Goal: Transaction & Acquisition: Purchase product/service

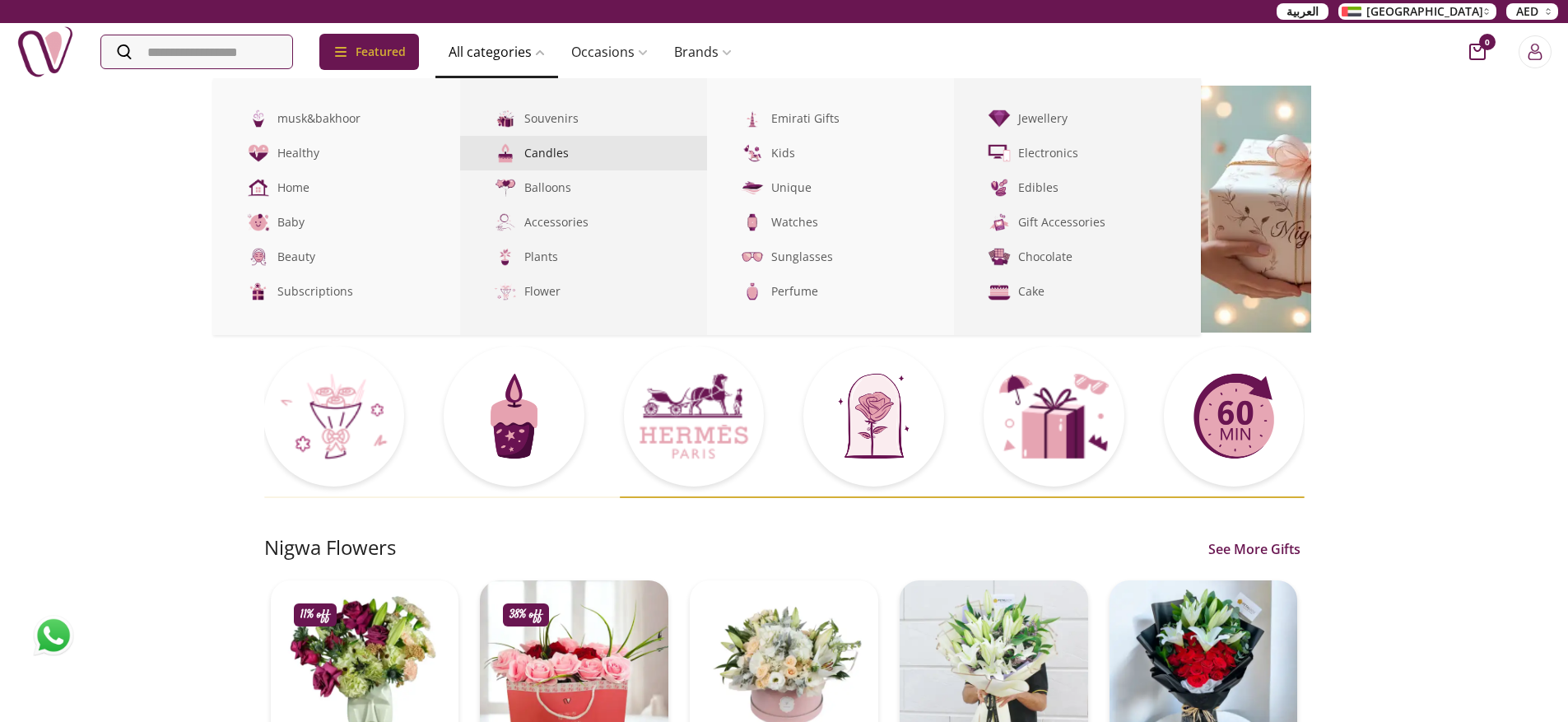
click at [552, 148] on link "Candles" at bounding box center [583, 152] width 247 height 34
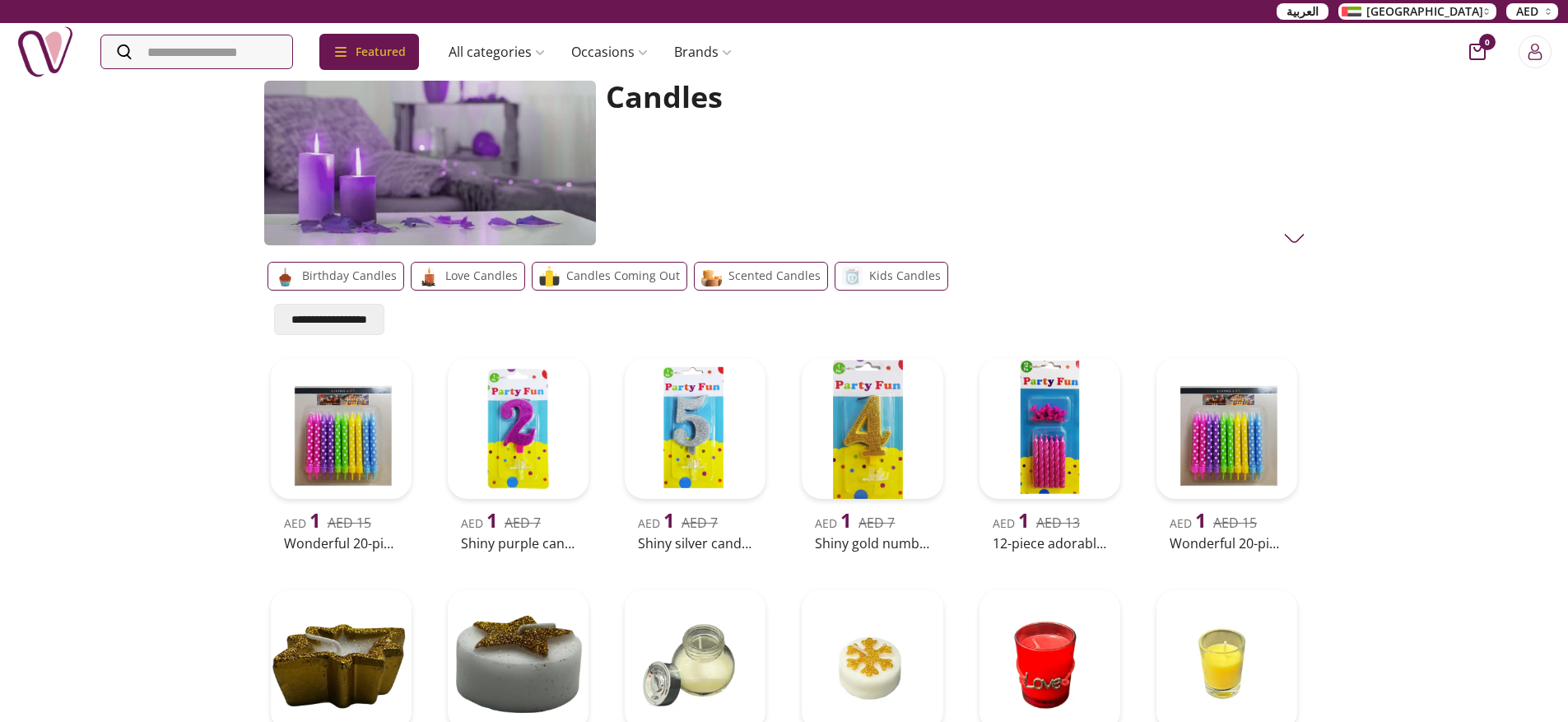
click at [465, 276] on p "Love candles" at bounding box center [481, 276] width 73 height 20
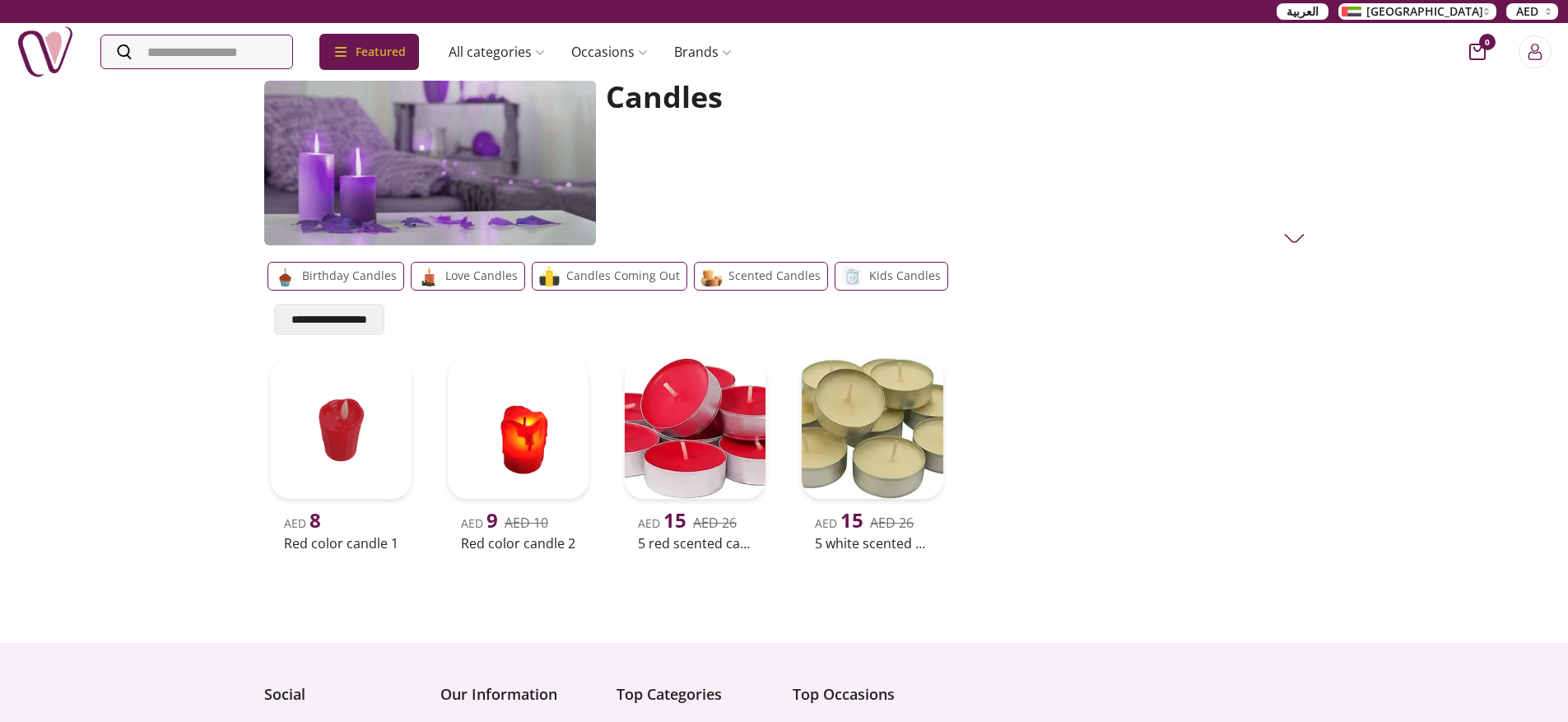
click at [307, 271] on p "Birthday candles" at bounding box center [349, 276] width 95 height 20
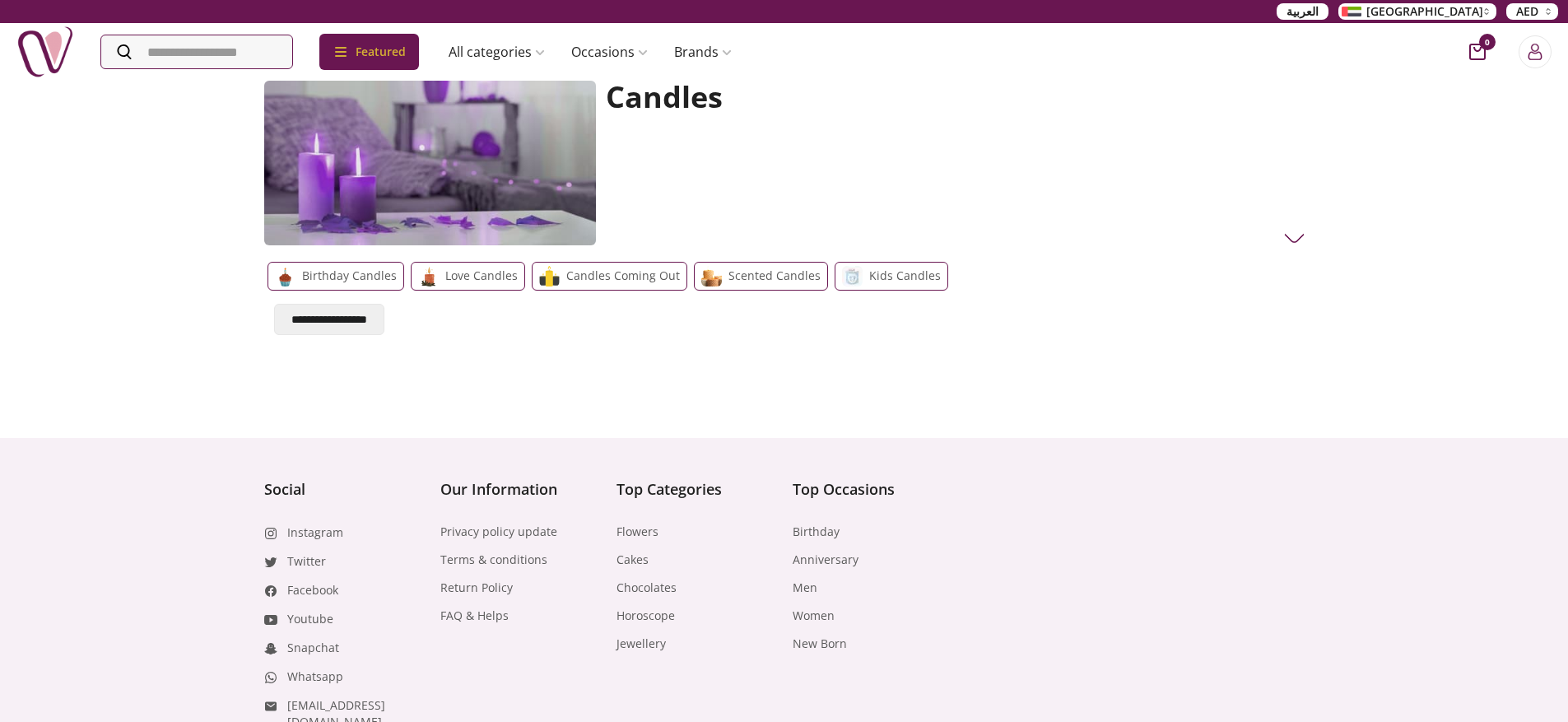
click at [317, 274] on p "Birthday candles" at bounding box center [349, 276] width 95 height 20
click at [628, 269] on p "Candles coming out" at bounding box center [623, 276] width 114 height 20
